Goal: Register for event/course

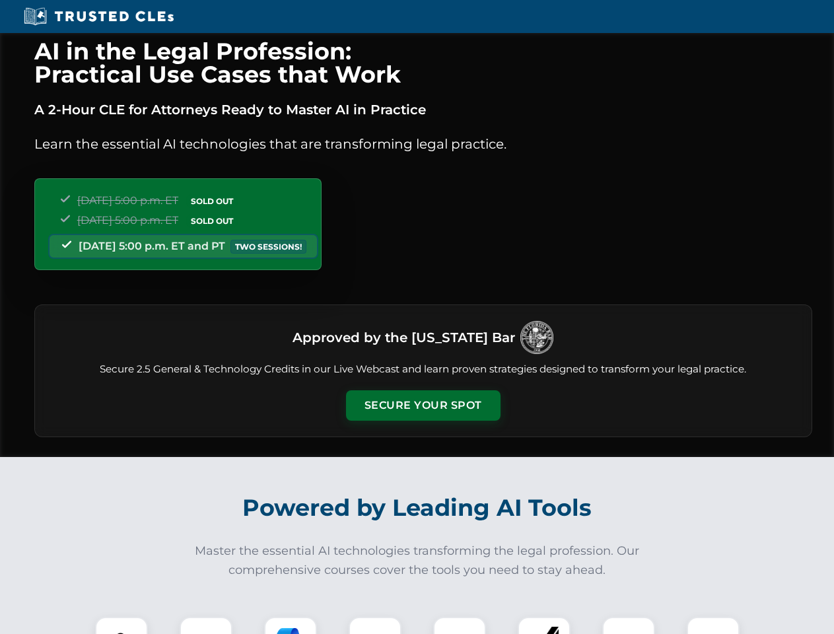
click at [423, 406] on button "Secure Your Spot" at bounding box center [423, 405] width 155 height 30
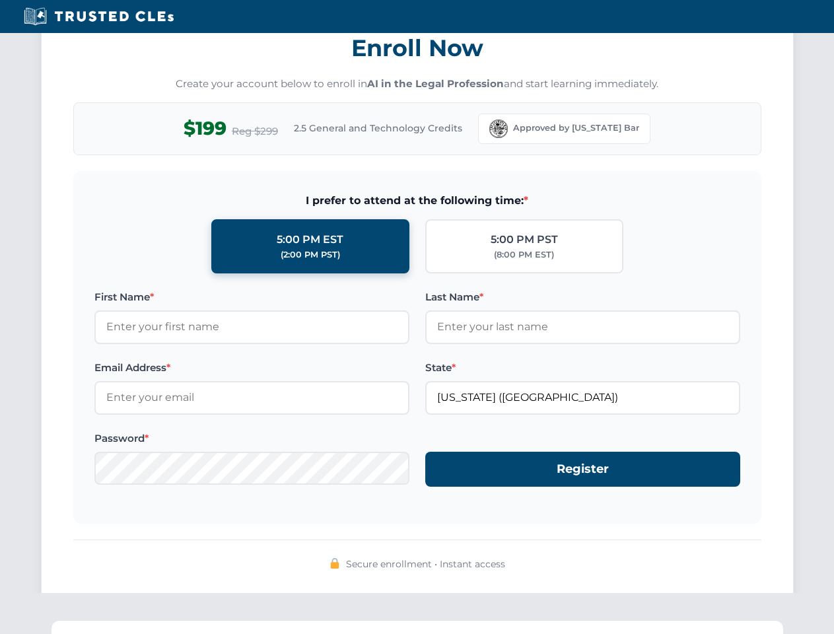
scroll to position [1297, 0]
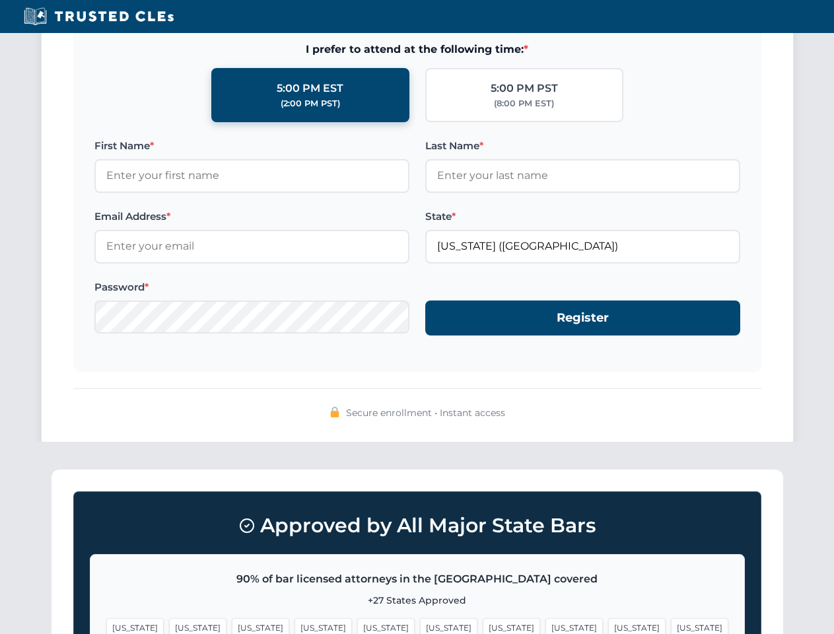
click at [608, 626] on span "[US_STATE]" at bounding box center [636, 627] width 57 height 19
